Goal: Task Accomplishment & Management: Use online tool/utility

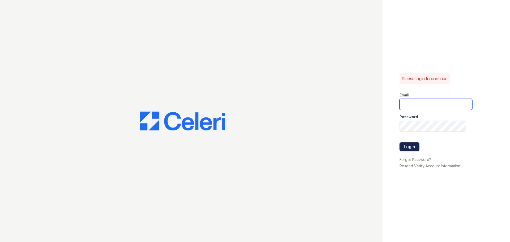
type input "[EMAIL_ADDRESS][DOMAIN_NAME]"
click at [415, 150] on button "Login" at bounding box center [410, 146] width 20 height 9
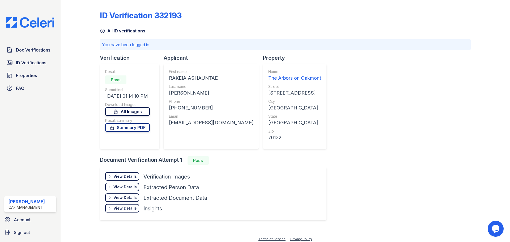
click at [129, 110] on link "All Images" at bounding box center [127, 111] width 45 height 9
click at [42, 48] on span "Doc Verifications" at bounding box center [33, 50] width 34 height 6
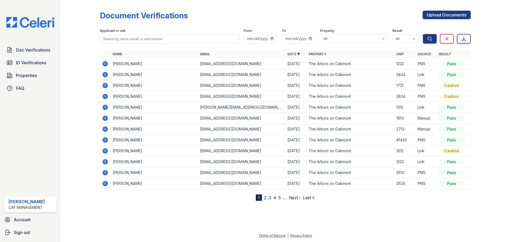
click at [106, 96] on icon at bounding box center [105, 96] width 5 height 5
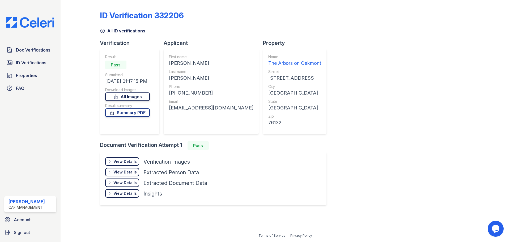
click at [130, 98] on link "All Images" at bounding box center [127, 96] width 45 height 9
click at [37, 49] on span "Doc Verifications" at bounding box center [33, 50] width 34 height 6
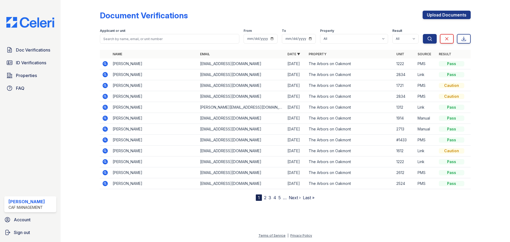
click at [104, 74] on icon at bounding box center [105, 74] width 6 height 6
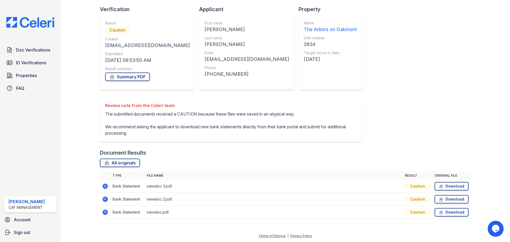
scroll to position [34, 0]
click at [453, 187] on link "Download" at bounding box center [452, 186] width 34 height 9
click at [452, 202] on link "Download" at bounding box center [452, 199] width 34 height 9
click at [448, 210] on link "Download" at bounding box center [452, 212] width 34 height 9
click at [27, 51] on span "Doc Verifications" at bounding box center [33, 50] width 34 height 6
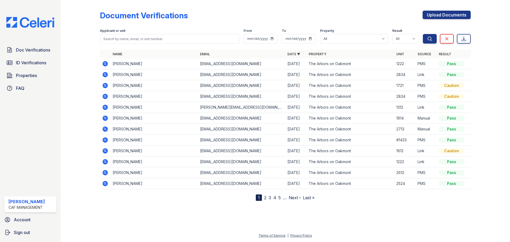
click at [106, 74] on icon at bounding box center [105, 74] width 5 height 5
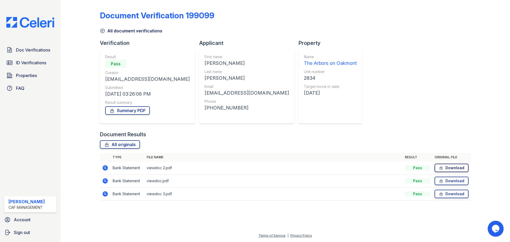
click at [456, 170] on link "Download" at bounding box center [452, 168] width 34 height 9
click at [29, 52] on span "Doc Verifications" at bounding box center [33, 50] width 34 height 6
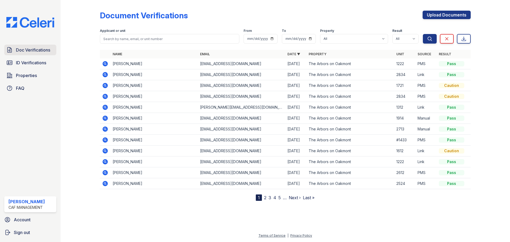
click at [45, 51] on span "Doc Verifications" at bounding box center [33, 50] width 34 height 6
click at [456, 75] on div "Pass" at bounding box center [452, 74] width 26 height 5
click at [105, 76] on icon at bounding box center [105, 74] width 5 height 5
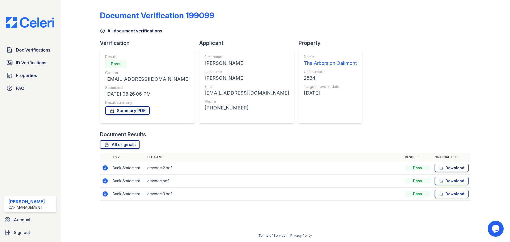
click at [449, 168] on link "Download" at bounding box center [452, 168] width 34 height 9
click at [28, 78] on span "Properties" at bounding box center [26, 75] width 21 height 6
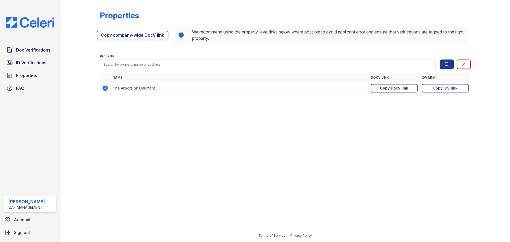
click at [391, 87] on div "Copy DocV link" at bounding box center [394, 88] width 28 height 5
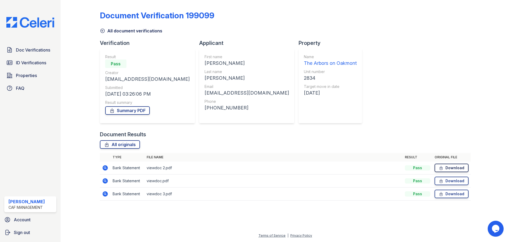
click at [454, 169] on link "Download" at bounding box center [452, 168] width 34 height 9
click at [450, 181] on link "Download" at bounding box center [452, 181] width 34 height 9
